Goal: Find specific page/section: Find specific page/section

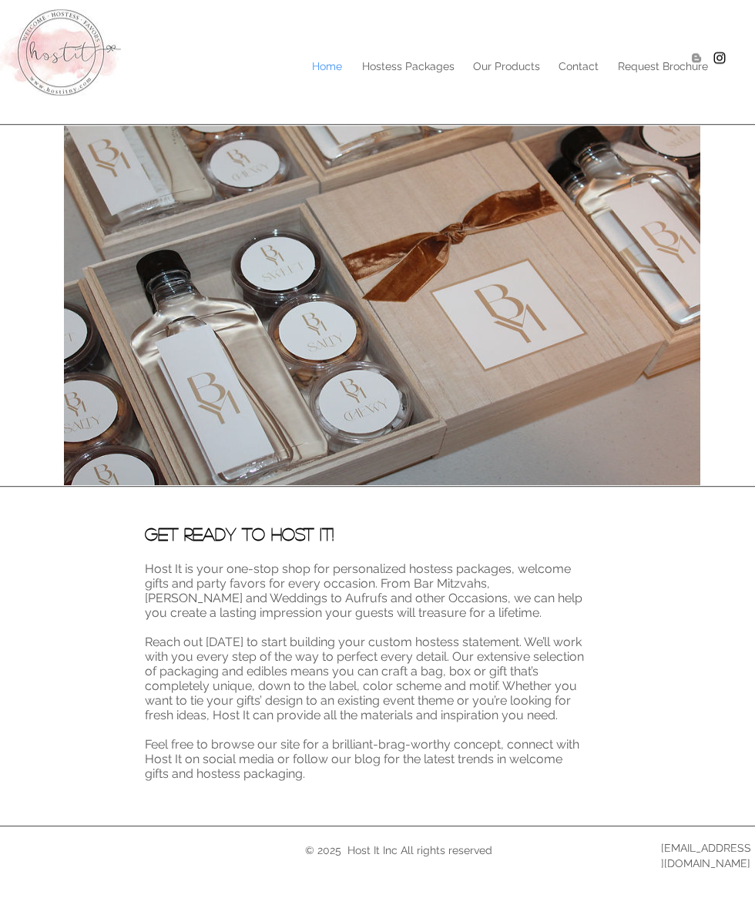
scroll to position [45, 0]
click at [499, 55] on p "Our Products" at bounding box center [506, 66] width 82 height 23
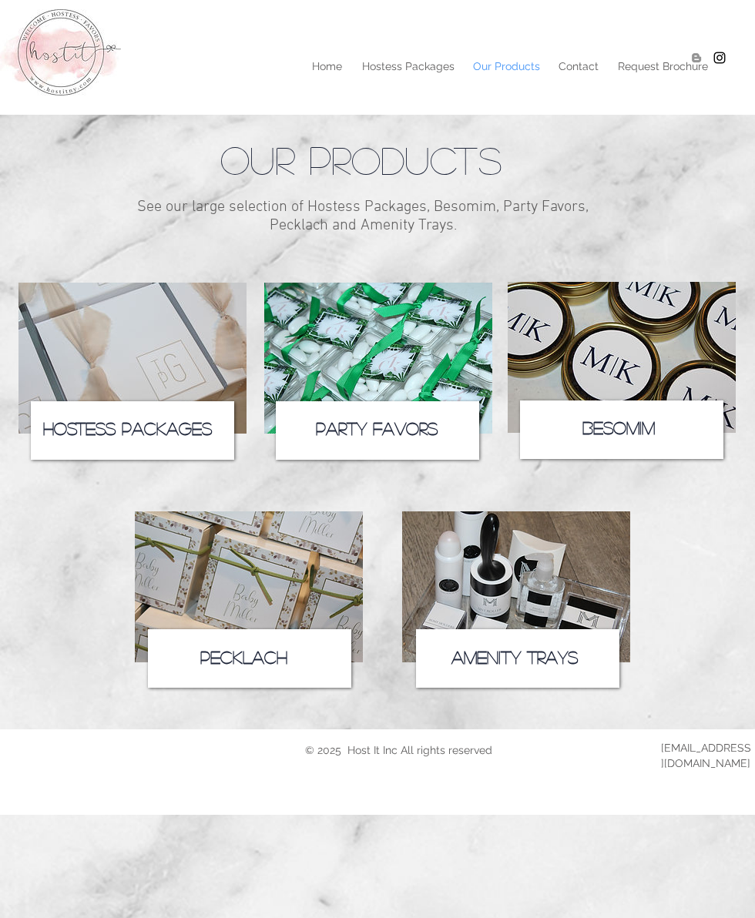
click at [208, 666] on span "Pecklach" at bounding box center [243, 657] width 87 height 17
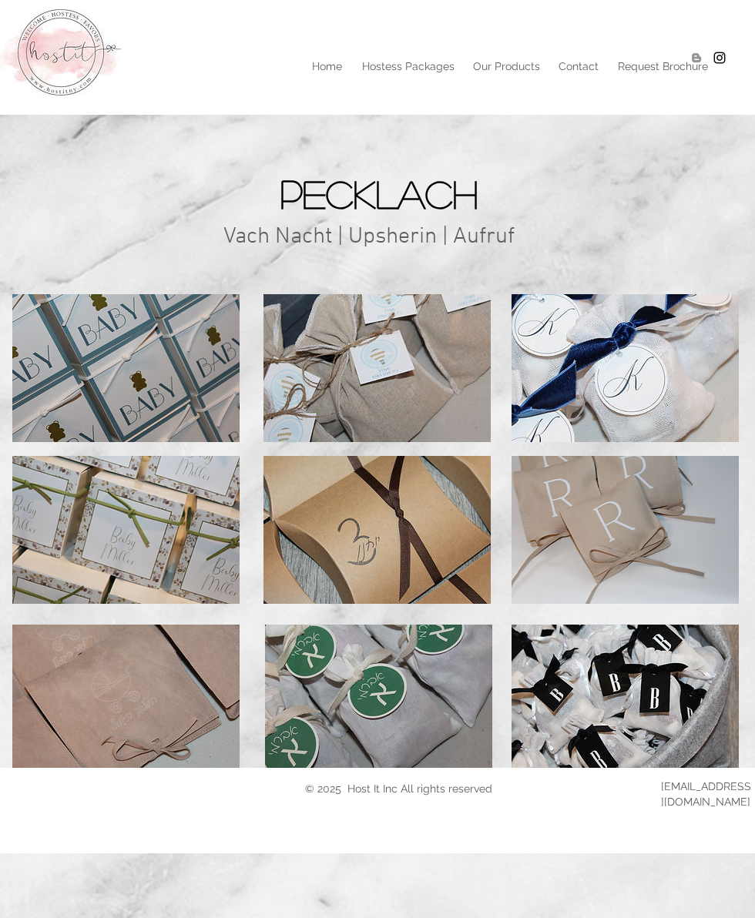
click at [469, 260] on div "main content" at bounding box center [377, 194] width 755 height 158
click at [478, 251] on span "Vach Nacht | Upsherin | Aufruf" at bounding box center [368, 237] width 291 height 29
click at [483, 251] on span "Vach Nacht | Upsherin | Aufruf" at bounding box center [368, 237] width 291 height 29
click at [350, 419] on img at bounding box center [376, 368] width 227 height 148
click at [312, 433] on img at bounding box center [376, 368] width 227 height 148
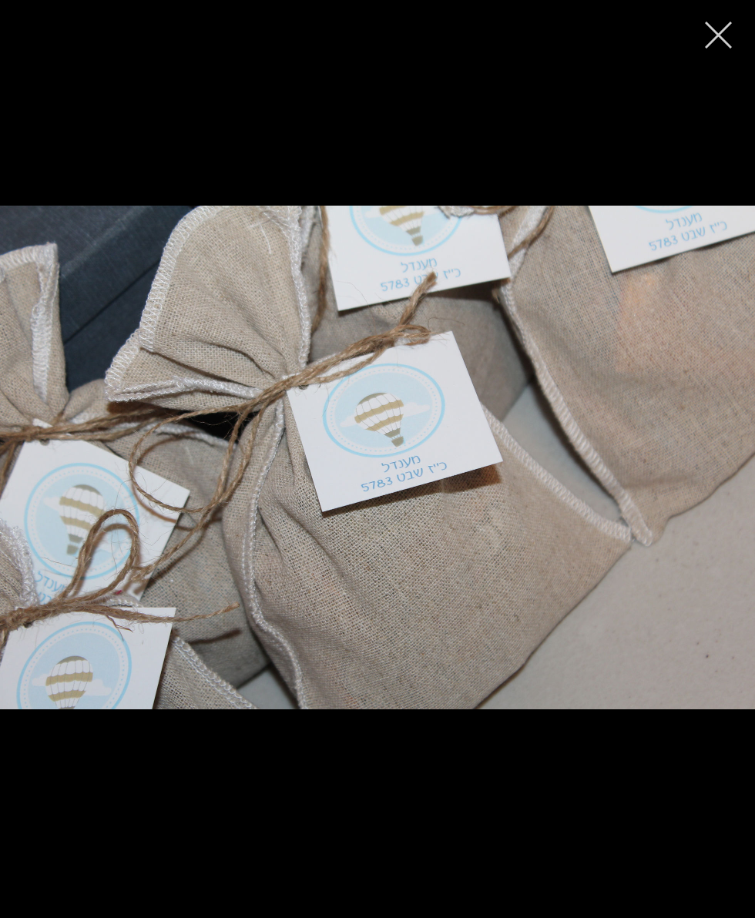
scroll to position [3, 0]
click at [707, 45] on icon "close" at bounding box center [718, 34] width 25 height 25
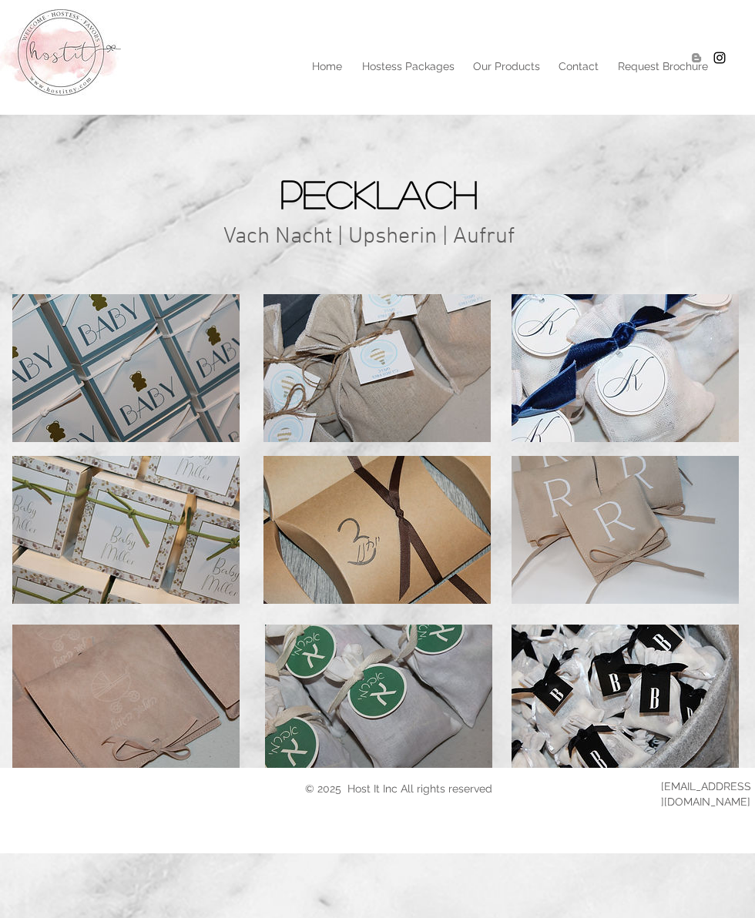
click at [578, 63] on p "Contact" at bounding box center [578, 66] width 55 height 23
